Goal: Information Seeking & Learning: Learn about a topic

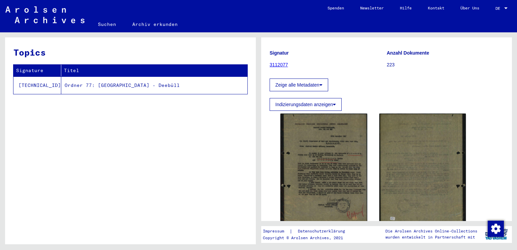
scroll to position [123, 0]
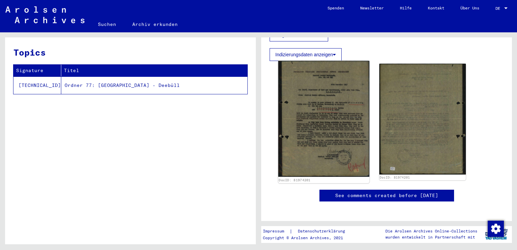
click at [349, 118] on img at bounding box center [323, 119] width 91 height 116
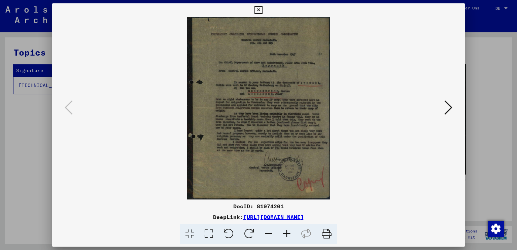
click at [290, 233] on icon at bounding box center [287, 234] width 18 height 21
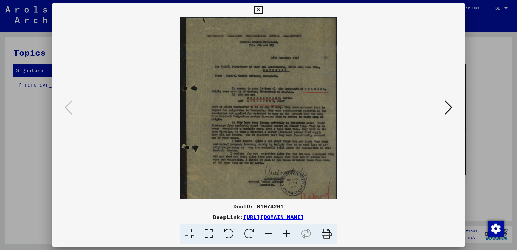
click at [290, 233] on icon at bounding box center [287, 234] width 18 height 21
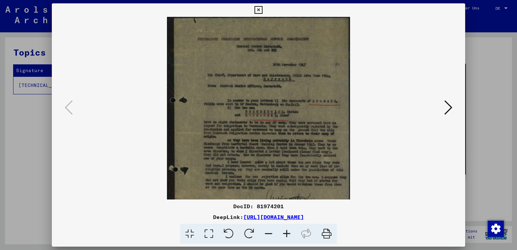
click at [290, 233] on icon at bounding box center [287, 234] width 18 height 21
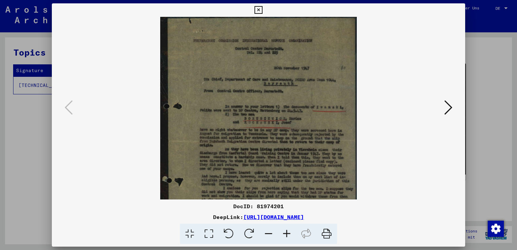
click at [290, 233] on icon at bounding box center [287, 234] width 18 height 21
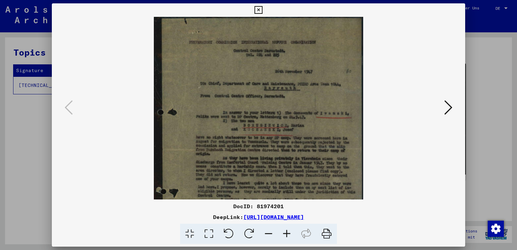
click at [290, 233] on icon at bounding box center [287, 234] width 18 height 21
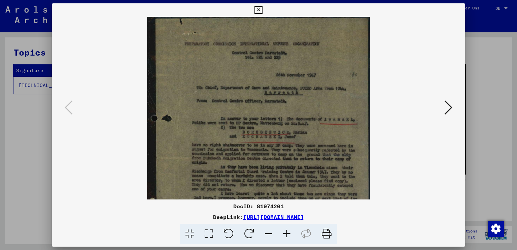
click at [290, 233] on icon at bounding box center [287, 234] width 18 height 21
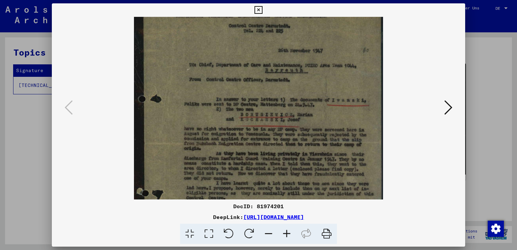
scroll to position [32, 0]
drag, startPoint x: 289, startPoint y: 124, endPoint x: 271, endPoint y: 93, distance: 36.4
click at [271, 93] on img at bounding box center [258, 143] width 249 height 317
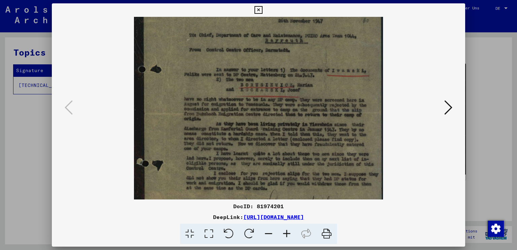
scroll to position [63, 0]
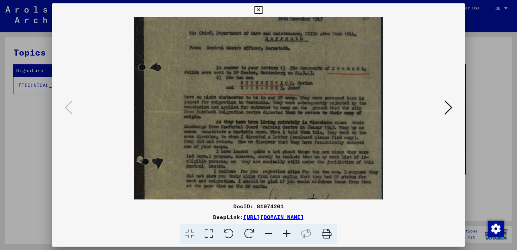
drag, startPoint x: 299, startPoint y: 145, endPoint x: 300, endPoint y: 116, distance: 28.3
click at [300, 116] on img at bounding box center [258, 112] width 249 height 317
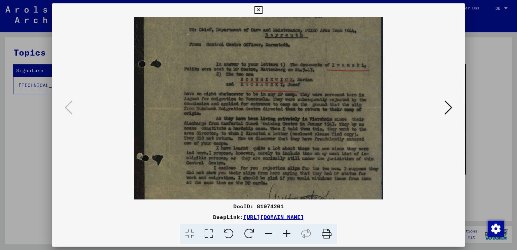
scroll to position [67, 0]
drag, startPoint x: 308, startPoint y: 131, endPoint x: 308, endPoint y: 126, distance: 4.7
click at [308, 126] on img at bounding box center [258, 108] width 249 height 317
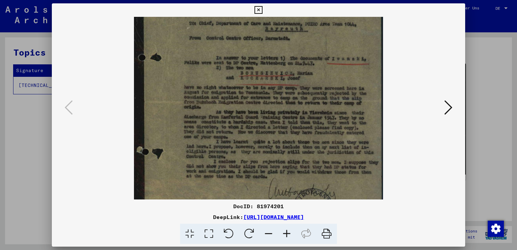
scroll to position [73, 0]
drag, startPoint x: 308, startPoint y: 138, endPoint x: 308, endPoint y: 131, distance: 7.1
click at [308, 131] on img at bounding box center [258, 102] width 249 height 317
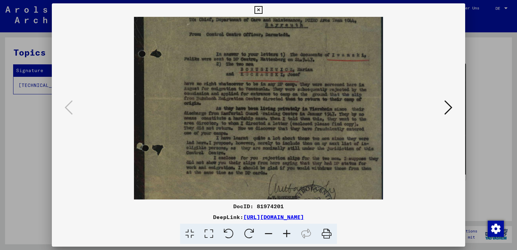
scroll to position [77, 0]
drag, startPoint x: 308, startPoint y: 131, endPoint x: 308, endPoint y: 126, distance: 5.0
click at [308, 126] on img at bounding box center [258, 98] width 249 height 317
click at [286, 235] on icon at bounding box center [287, 234] width 18 height 21
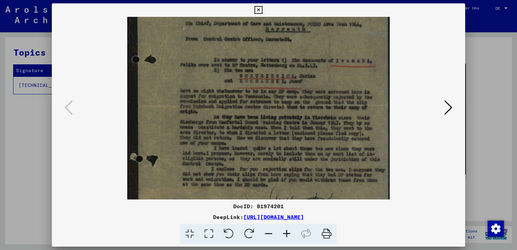
click at [286, 235] on icon at bounding box center [287, 234] width 18 height 21
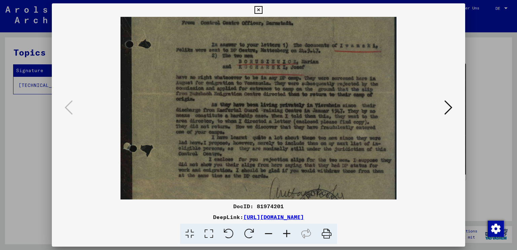
drag, startPoint x: 329, startPoint y: 173, endPoint x: 328, endPoint y: 153, distance: 20.6
click at [328, 153] on img at bounding box center [259, 94] width 276 height 351
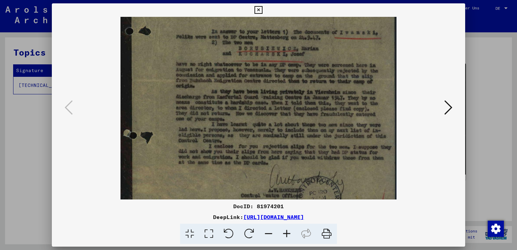
scroll to position [112, 0]
drag, startPoint x: 333, startPoint y: 169, endPoint x: 333, endPoint y: 157, distance: 12.5
click at [333, 157] on img at bounding box center [259, 80] width 276 height 351
drag, startPoint x: 265, startPoint y: 102, endPoint x: 257, endPoint y: 102, distance: 7.7
click at [257, 102] on img at bounding box center [259, 80] width 276 height 351
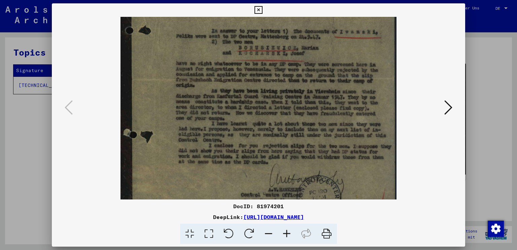
click at [449, 107] on icon at bounding box center [448, 107] width 8 height 16
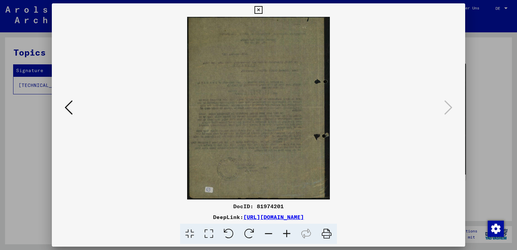
click at [256, 8] on icon at bounding box center [258, 10] width 8 height 8
